Goal: Navigation & Orientation: Find specific page/section

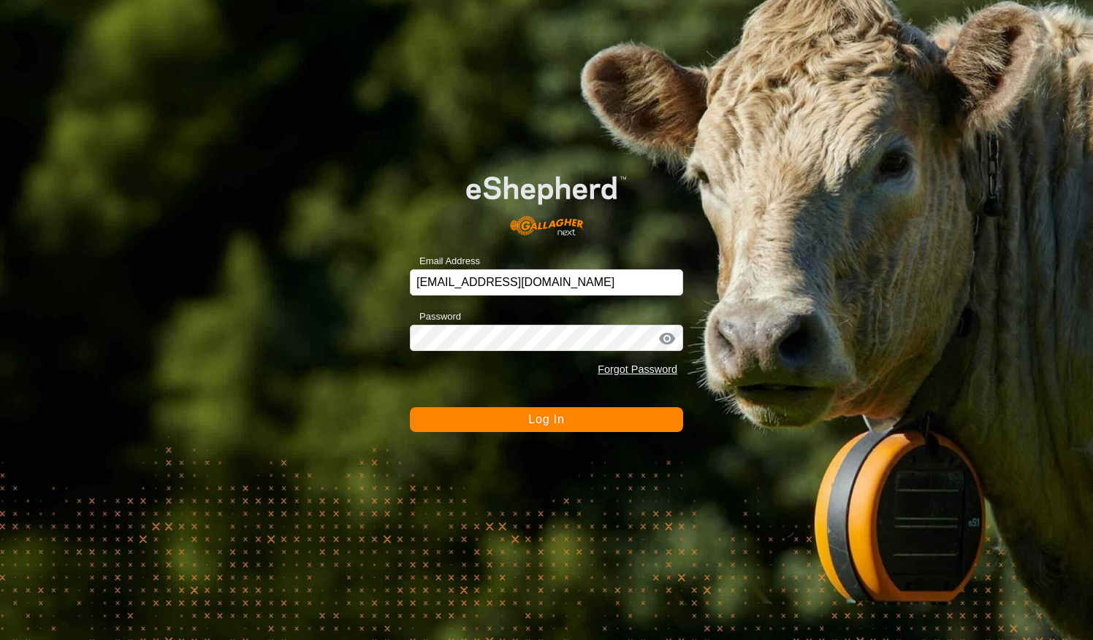
click at [669, 334] on div at bounding box center [667, 339] width 22 height 15
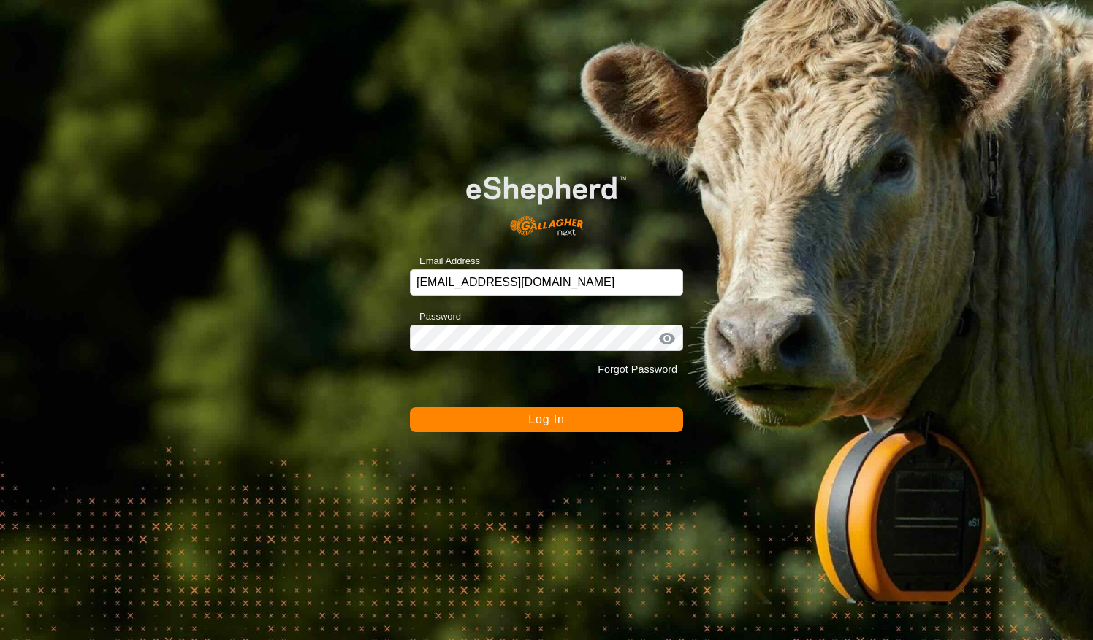
click at [669, 334] on div at bounding box center [667, 339] width 22 height 15
click at [662, 336] on div at bounding box center [667, 339] width 22 height 15
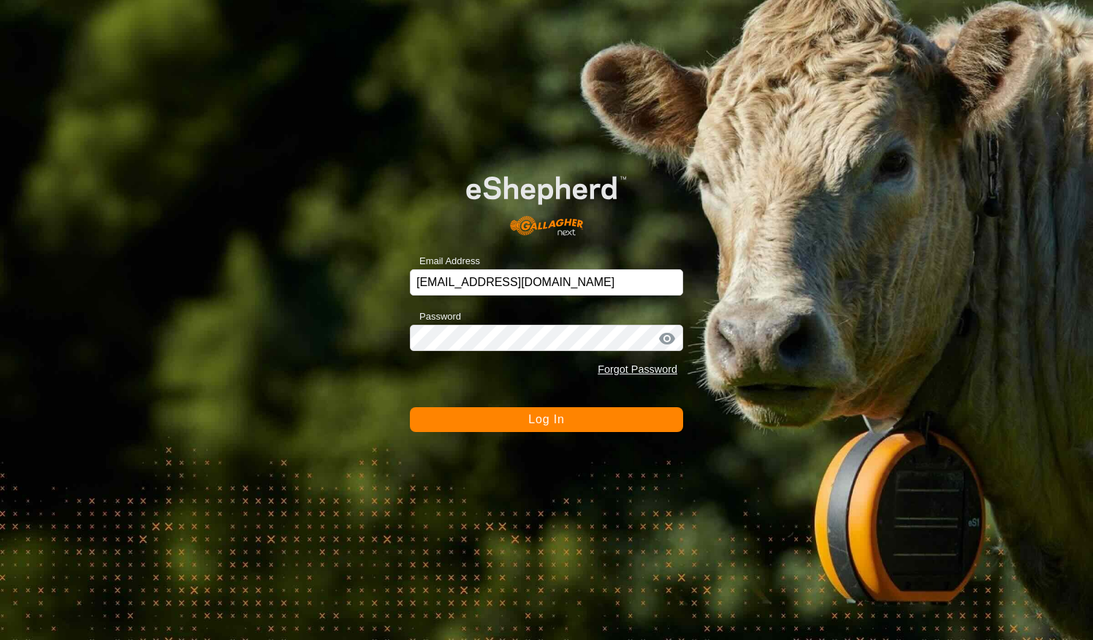
click at [662, 336] on div at bounding box center [667, 339] width 22 height 15
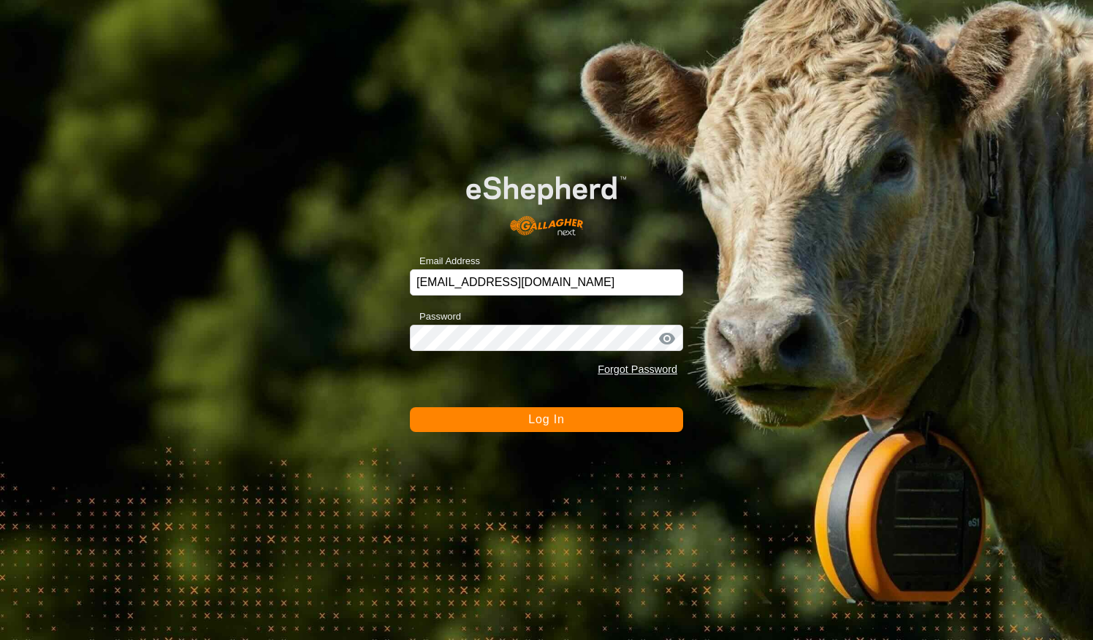
click at [662, 336] on div at bounding box center [667, 339] width 22 height 15
click at [556, 418] on span "Log In" at bounding box center [546, 419] width 36 height 12
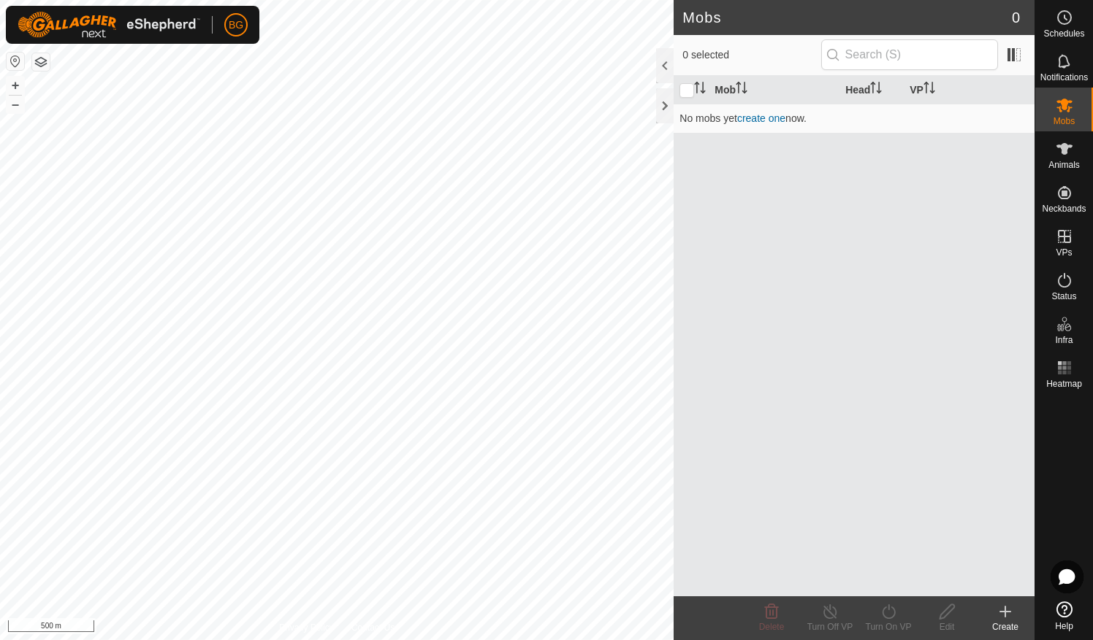
click at [1061, 608] on icon at bounding box center [1064, 610] width 16 height 16
click at [1066, 619] on link "Help" at bounding box center [1064, 616] width 58 height 41
